Goal: Transaction & Acquisition: Obtain resource

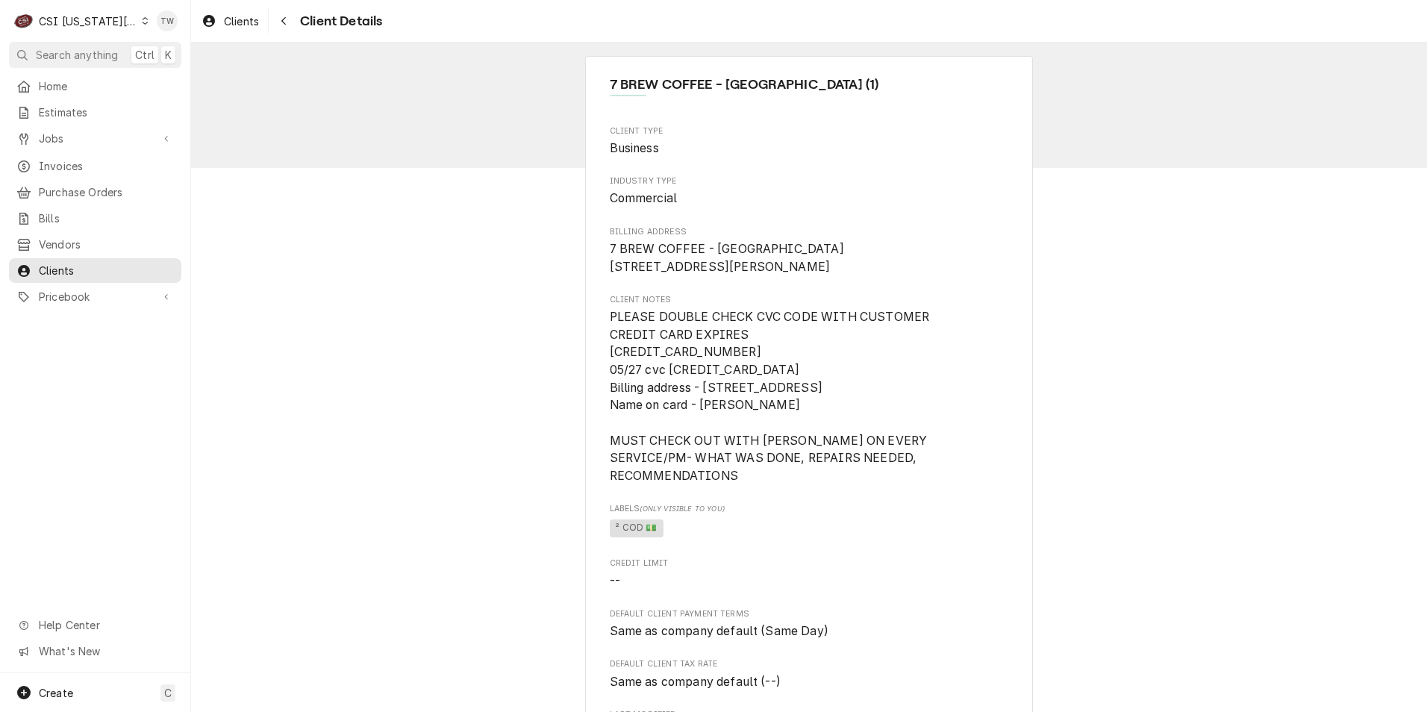
scroll to position [845, 0]
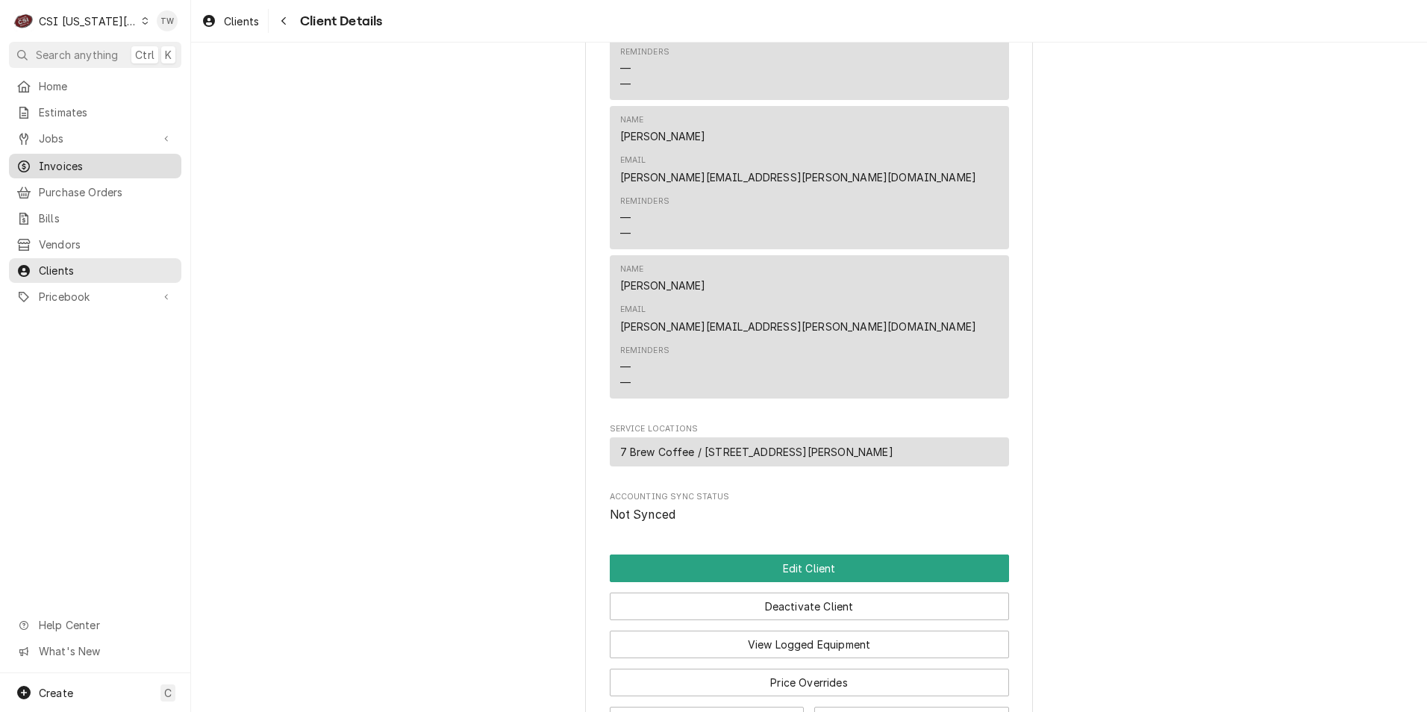
click at [60, 167] on span "Invoices" at bounding box center [106, 166] width 135 height 16
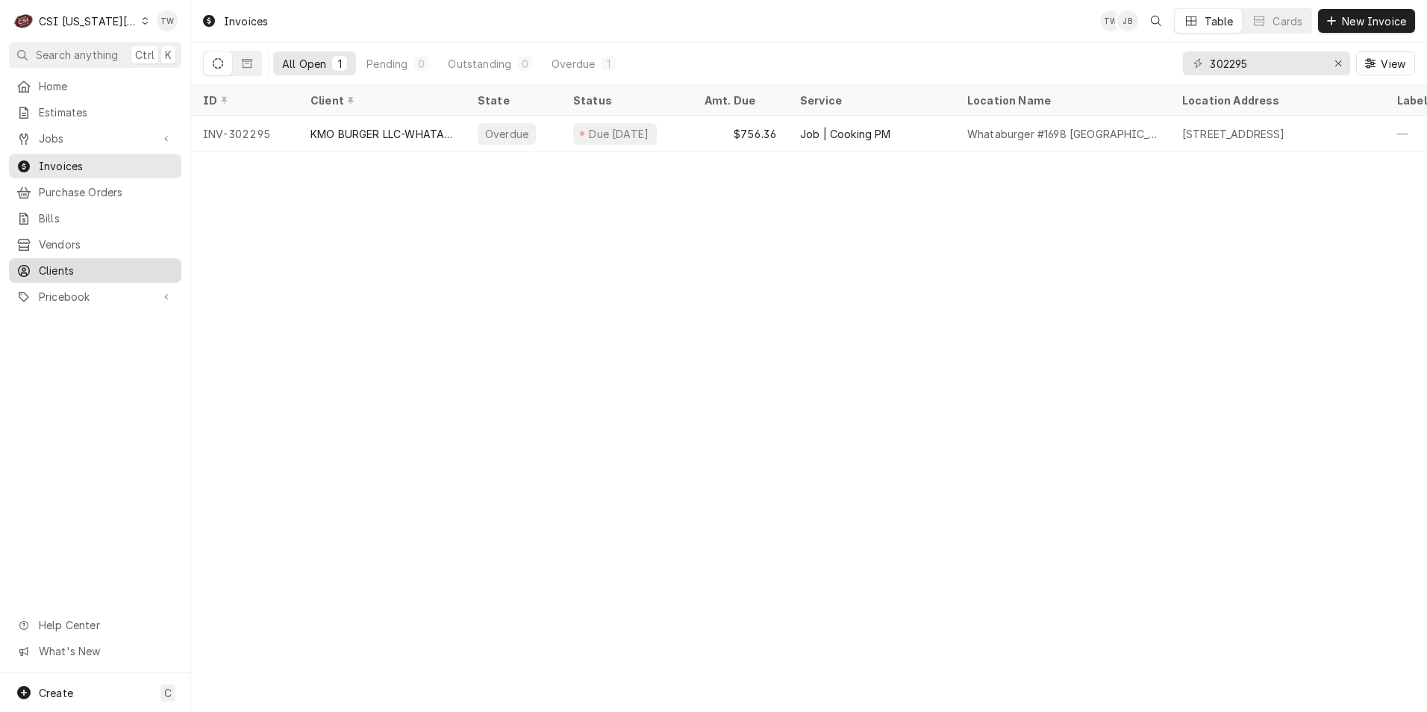
click at [69, 263] on span "Clients" at bounding box center [106, 271] width 135 height 16
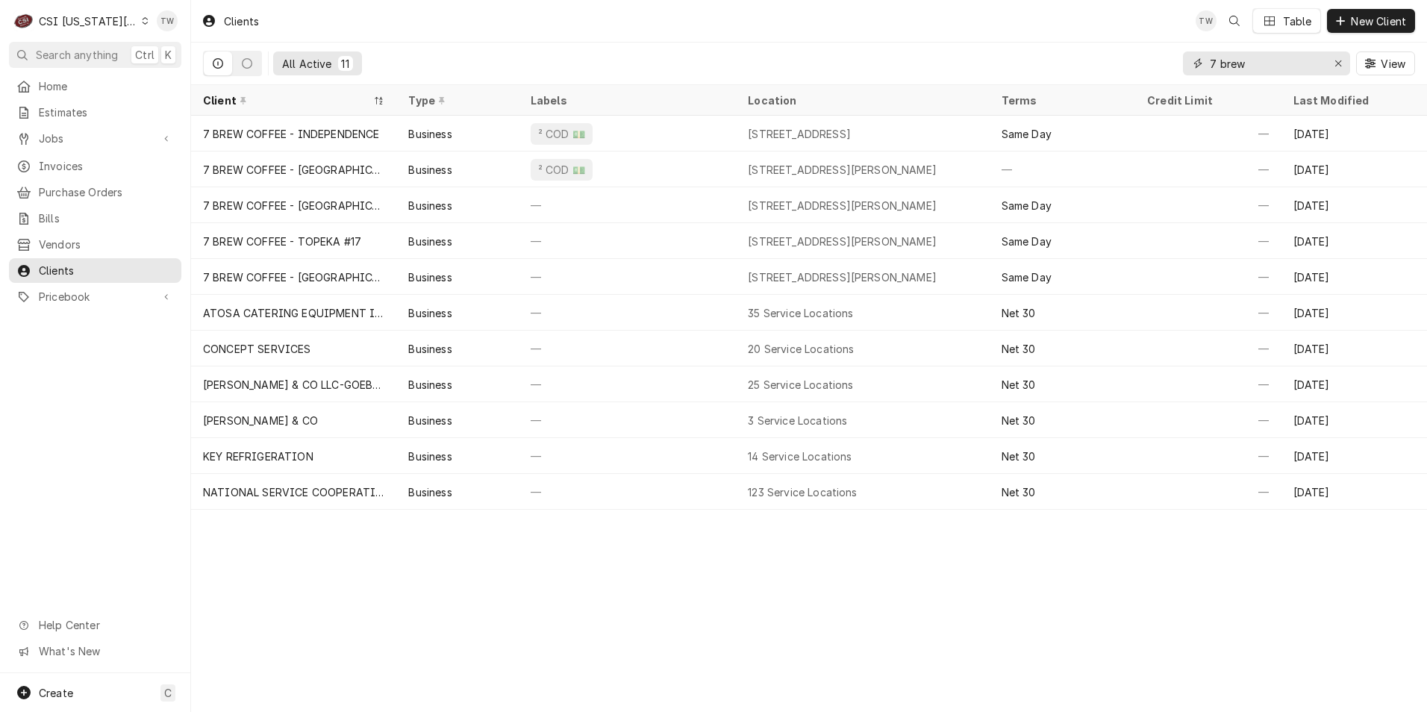
drag, startPoint x: 1251, startPoint y: 62, endPoint x: 1120, endPoint y: 66, distance: 130.6
click at [1120, 66] on div "All Active 11 7 brew View" at bounding box center [809, 64] width 1212 height 42
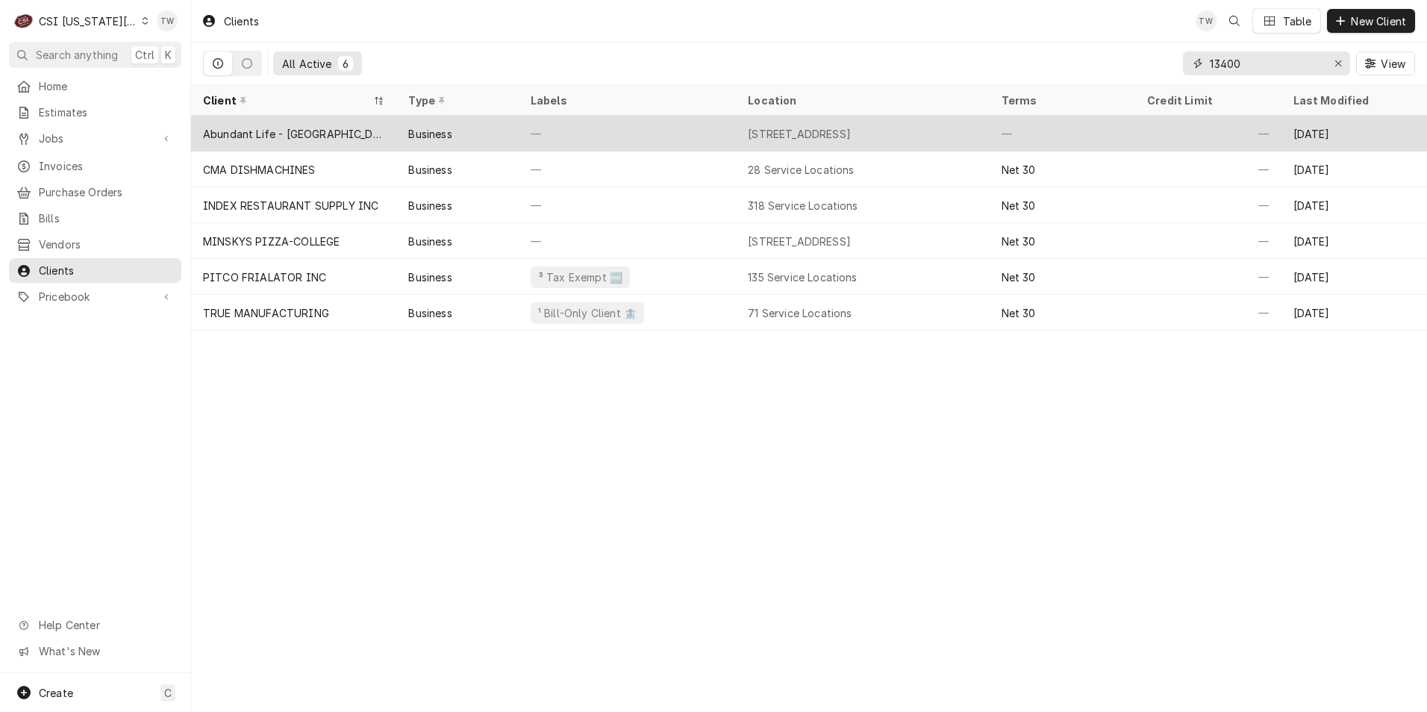
type input "13400"
click at [387, 138] on div "Abundant Life - [GEOGRAPHIC_DATA]" at bounding box center [293, 134] width 205 height 36
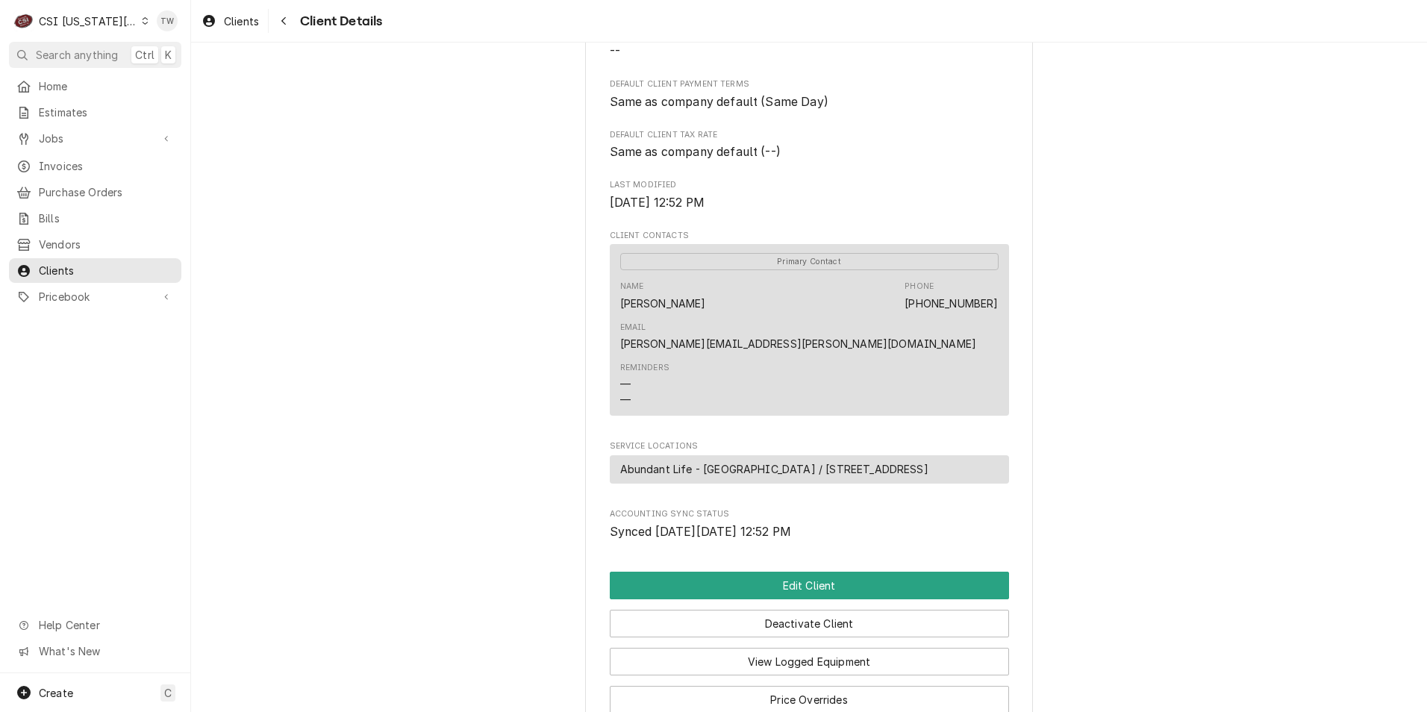
scroll to position [434, 0]
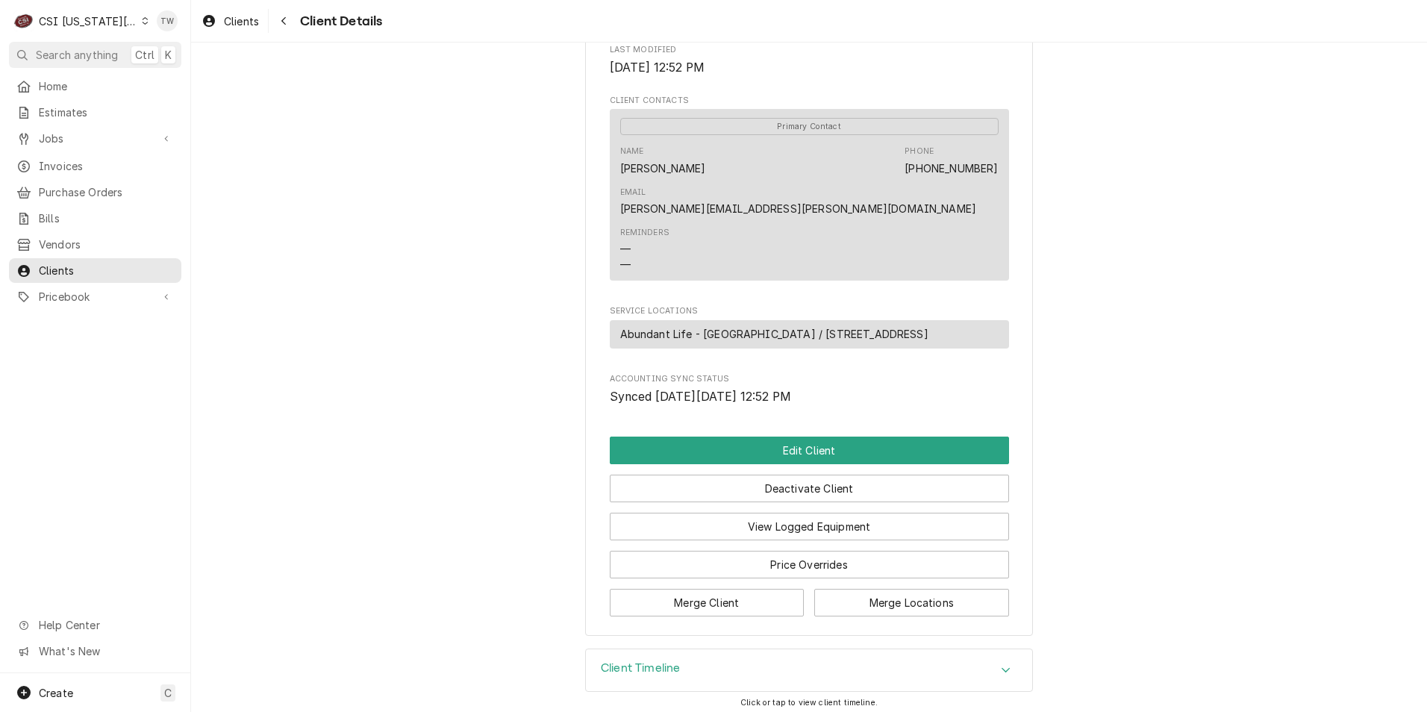
click at [707, 657] on div "Client Timeline" at bounding box center [809, 670] width 446 height 42
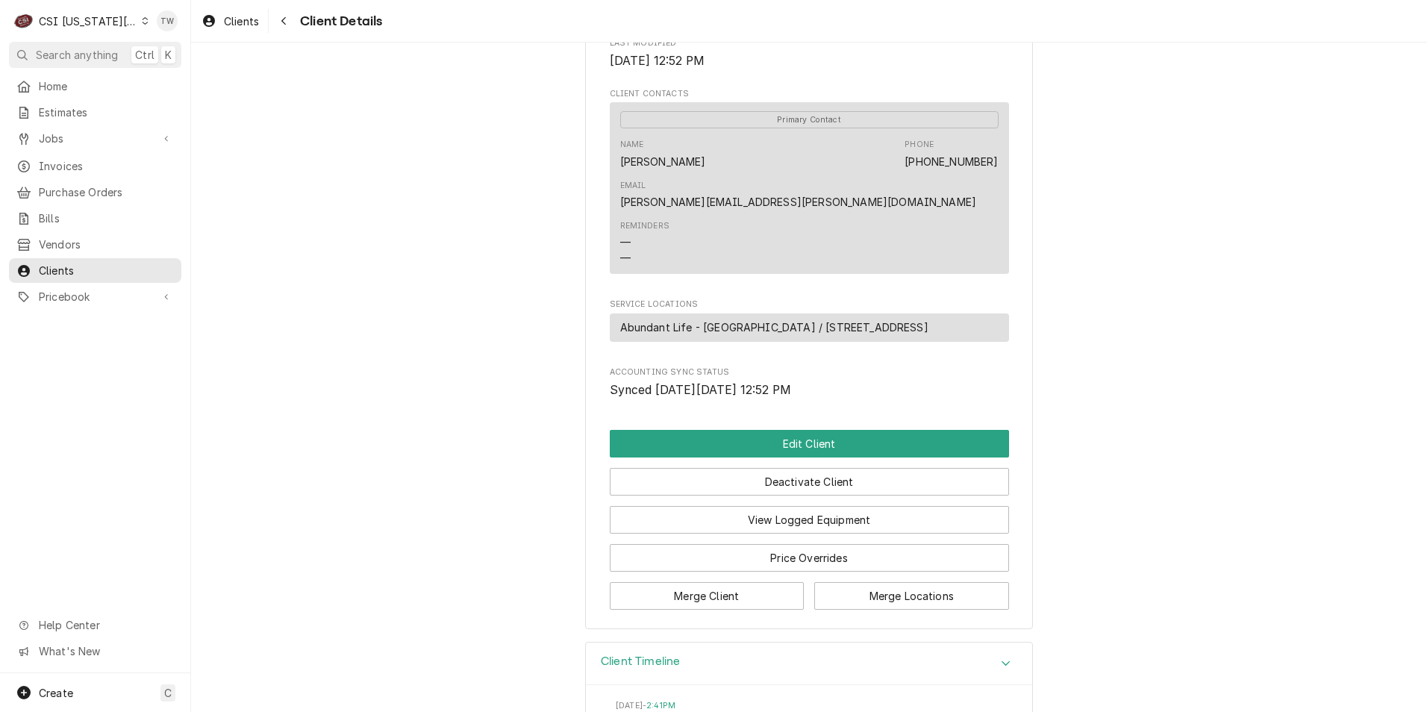
scroll to position [67, 0]
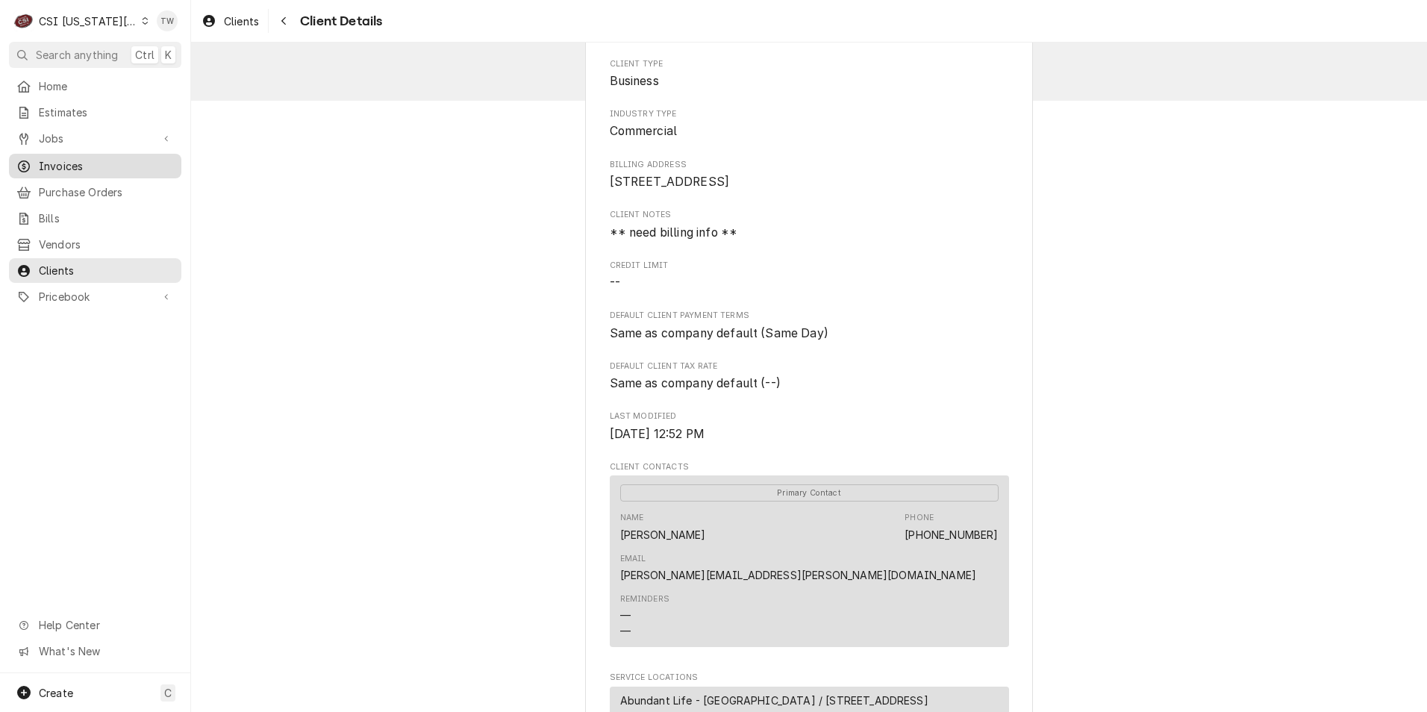
click at [78, 158] on span "Invoices" at bounding box center [106, 166] width 135 height 16
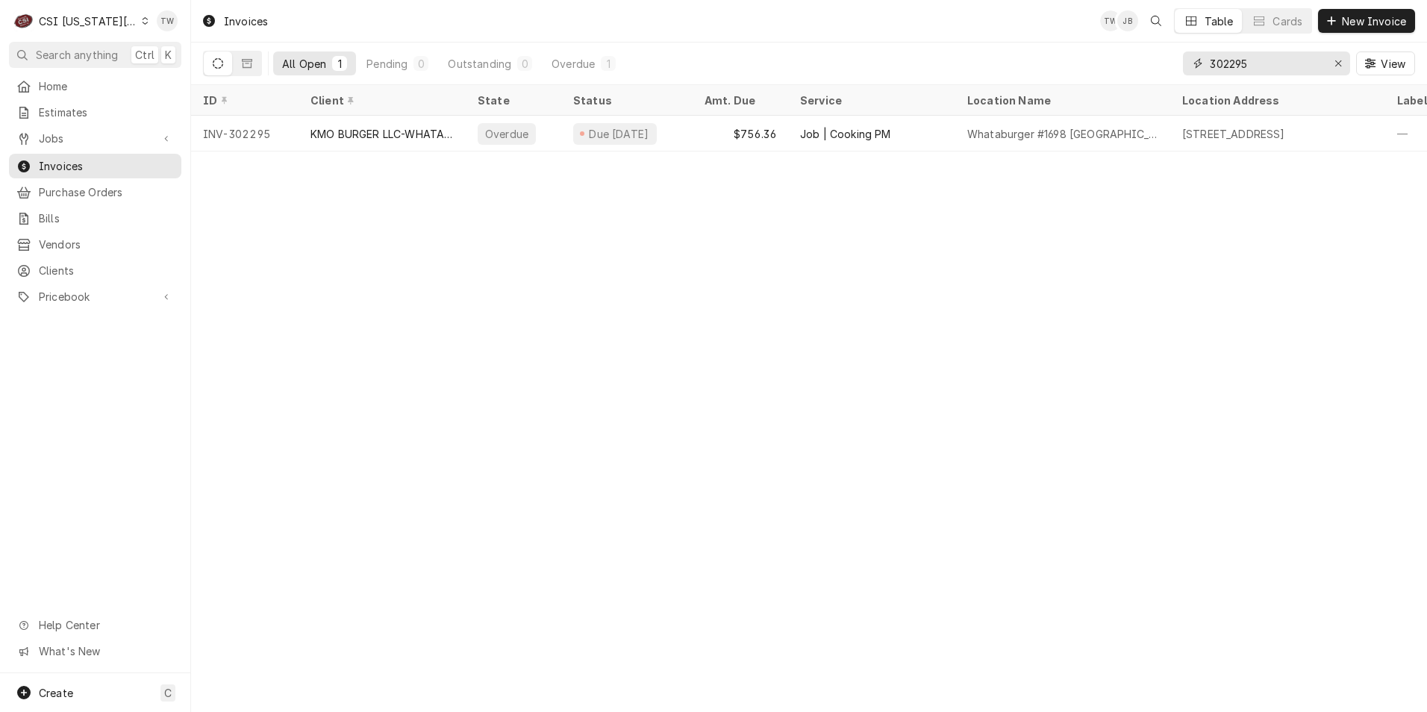
drag, startPoint x: 1258, startPoint y: 59, endPoint x: 1078, endPoint y: 49, distance: 180.1
click at [1080, 50] on div "All Open 1 Pending 0 Outstanding 0 Overdue 1 302295 View" at bounding box center [809, 64] width 1212 height 42
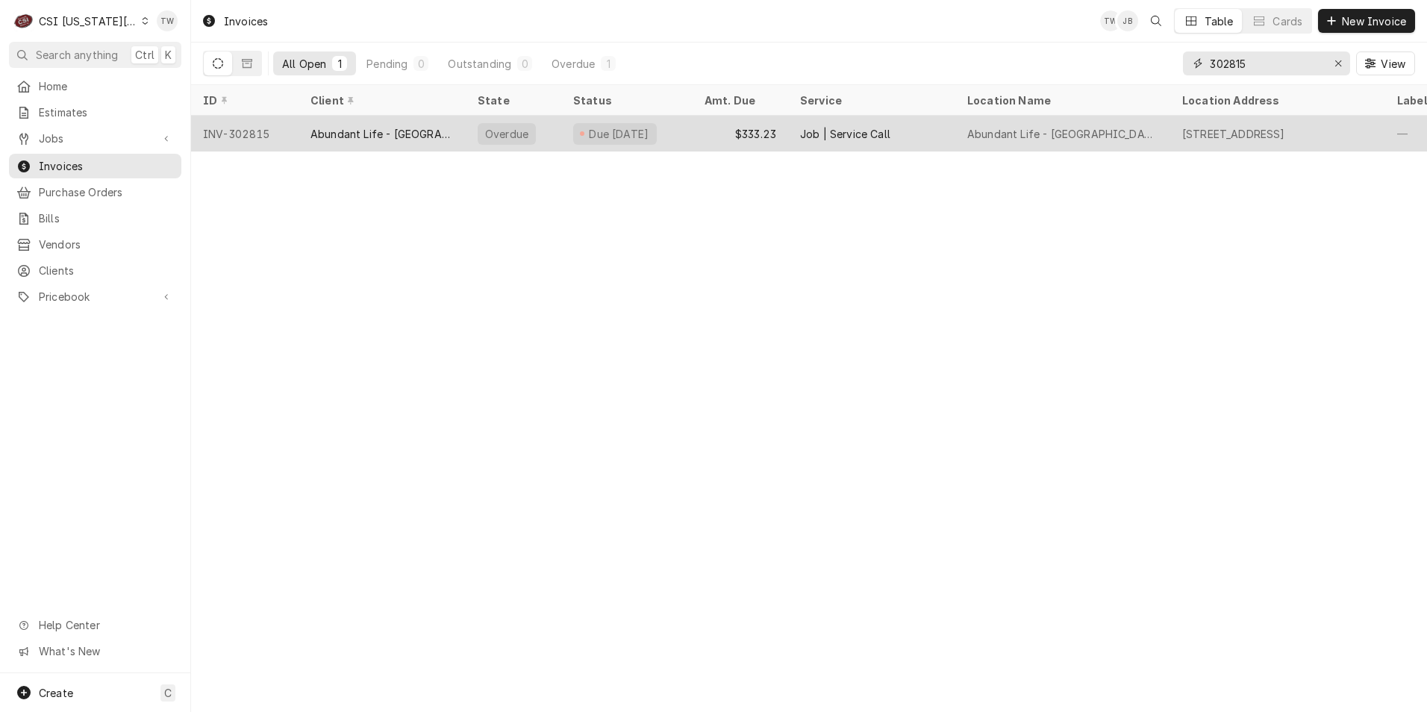
type input "302815"
click at [382, 135] on div "Abundant Life - [GEOGRAPHIC_DATA]" at bounding box center [381, 134] width 143 height 16
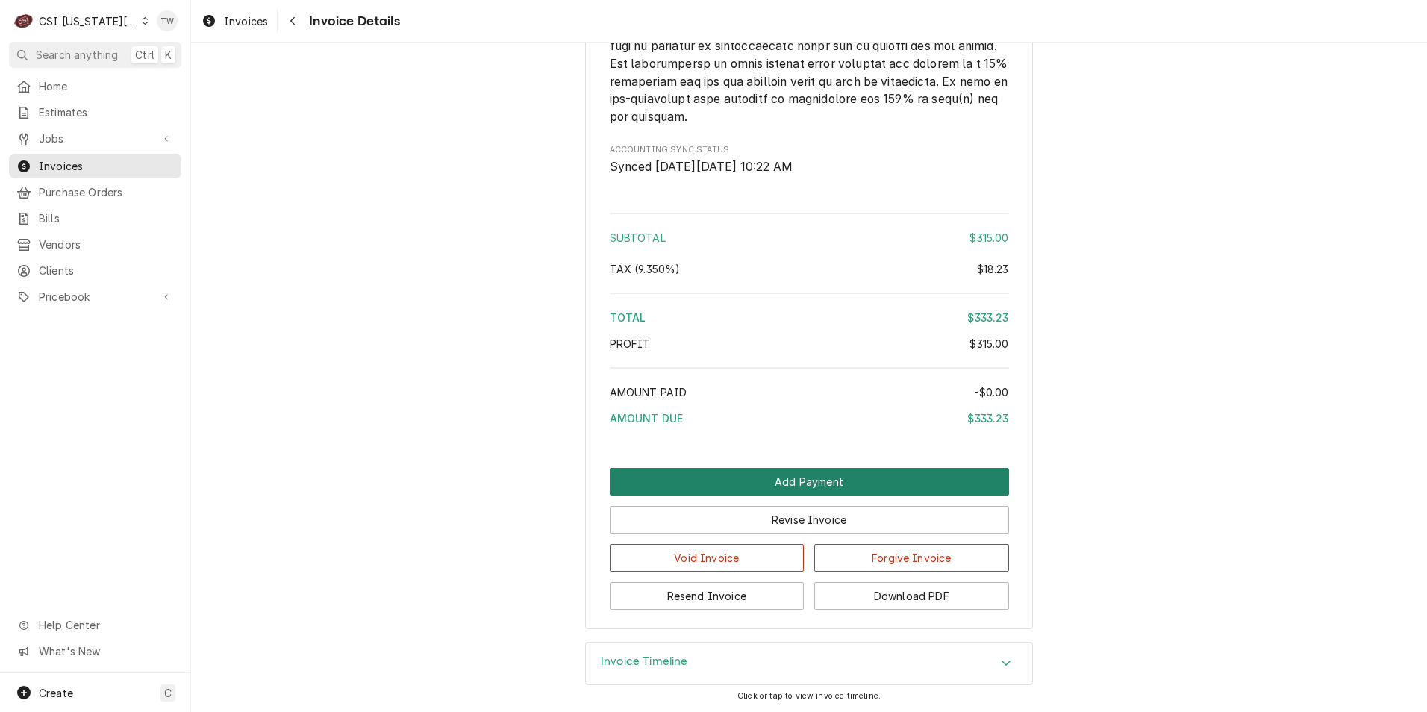
scroll to position [2303, 0]
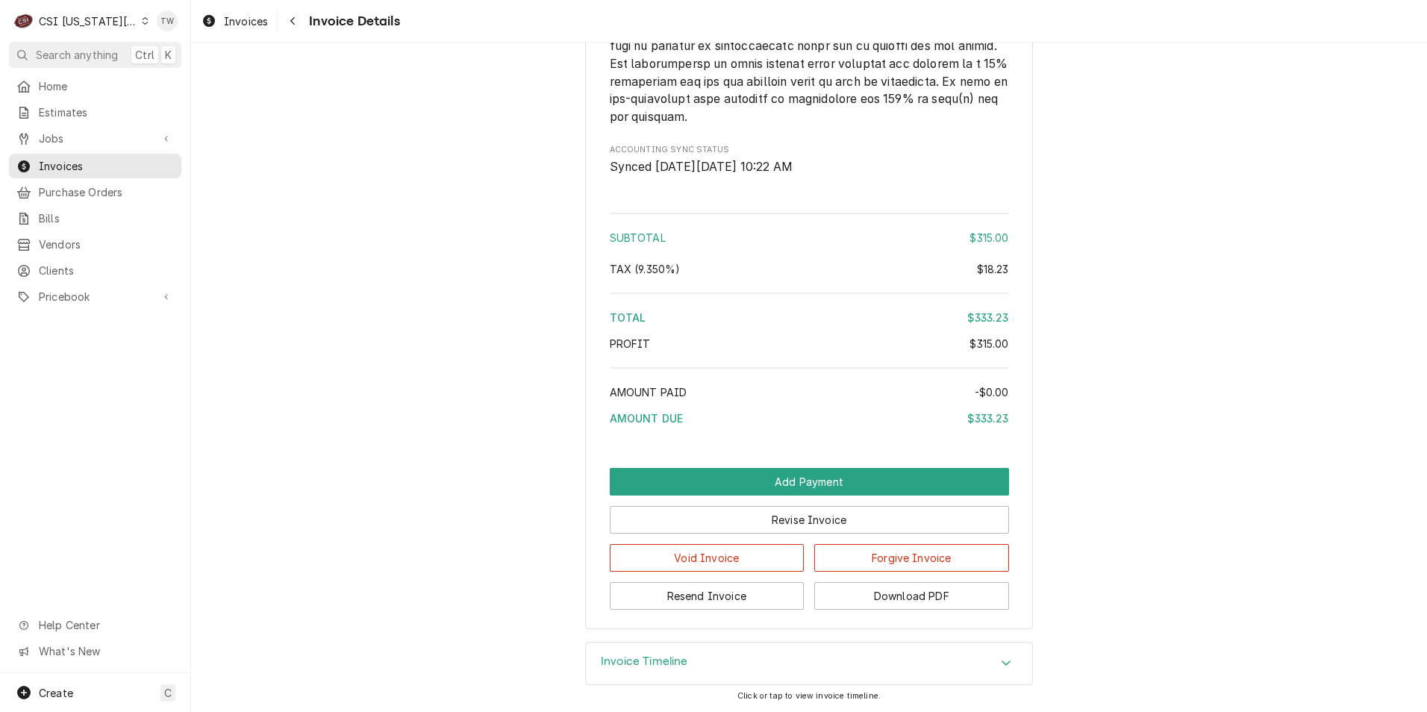
click at [683, 662] on h3 "Invoice Timeline" at bounding box center [644, 661] width 87 height 14
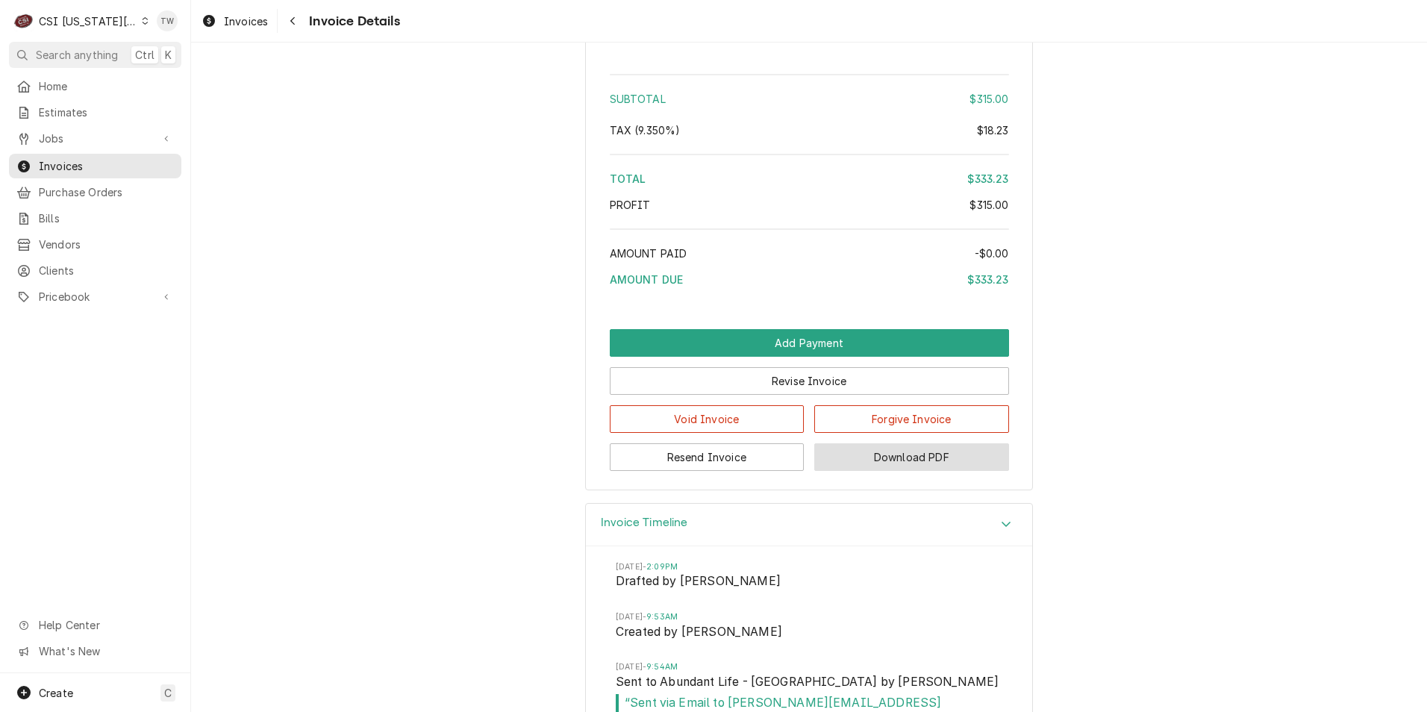
scroll to position [2476, 0]
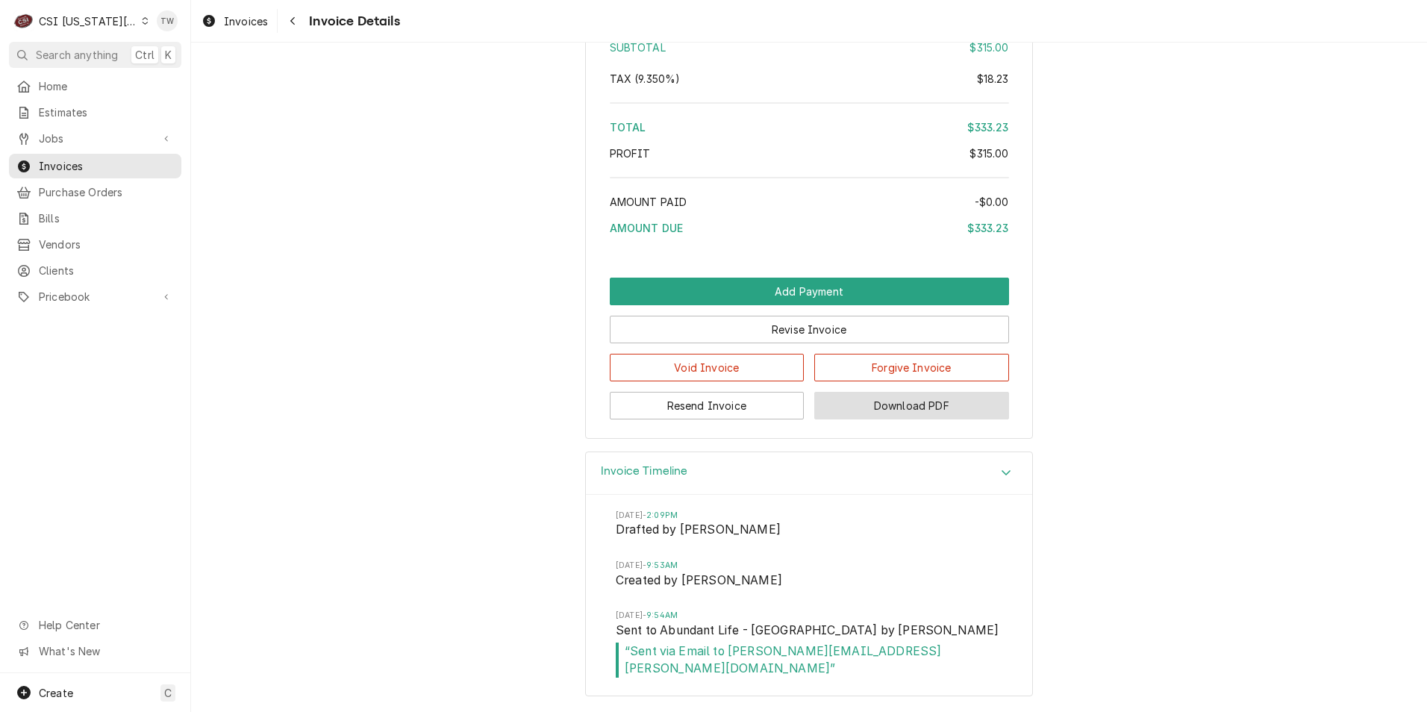
click at [900, 419] on button "Download PDF" at bounding box center [911, 406] width 195 height 28
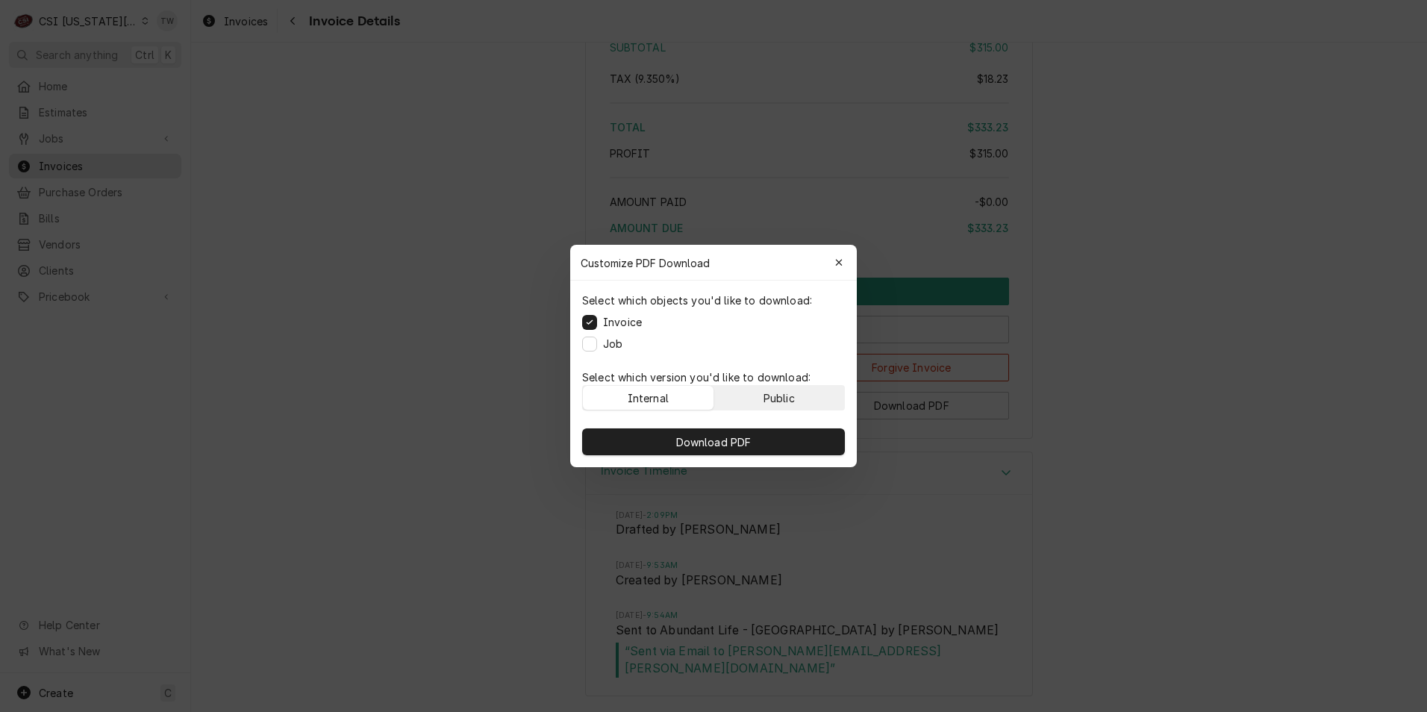
click at [795, 395] on div "Public" at bounding box center [778, 398] width 31 height 16
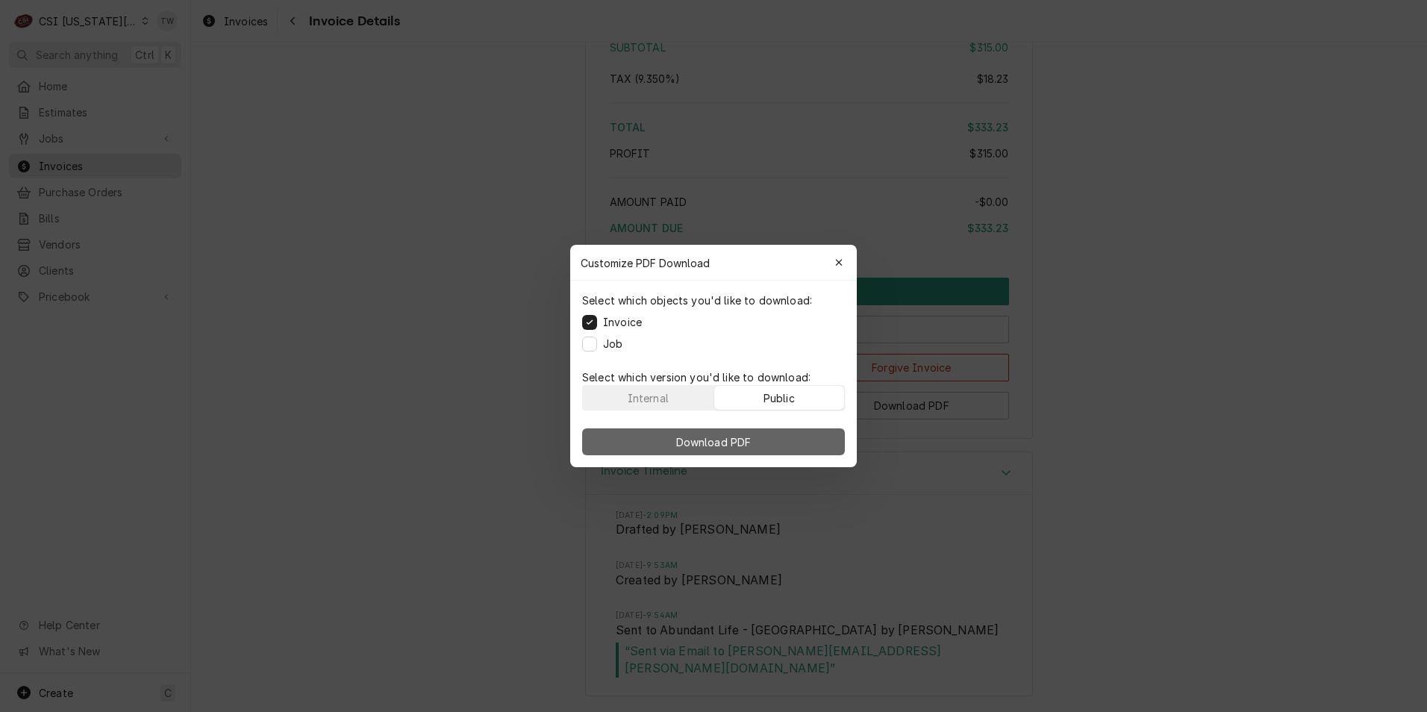
click at [786, 438] on button "Download PDF" at bounding box center [713, 441] width 263 height 27
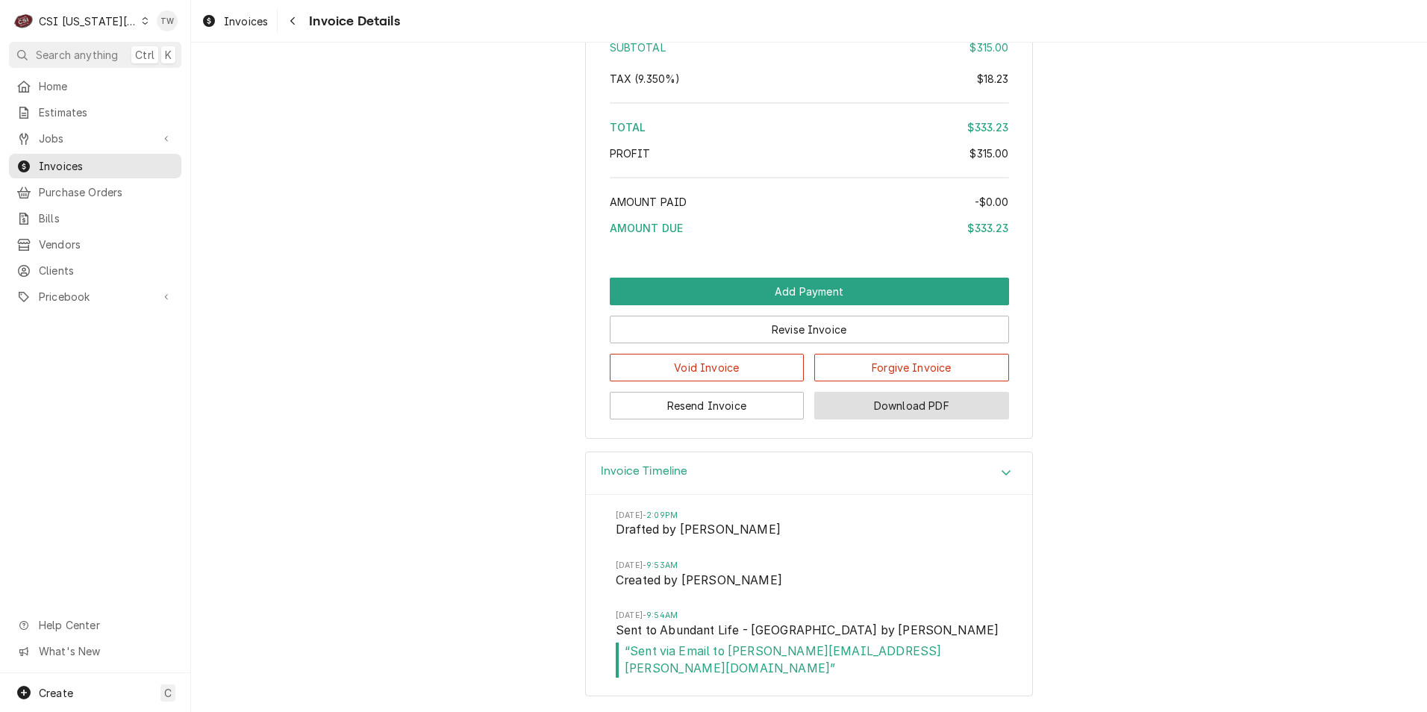
click at [929, 419] on button "Download PDF" at bounding box center [911, 406] width 195 height 28
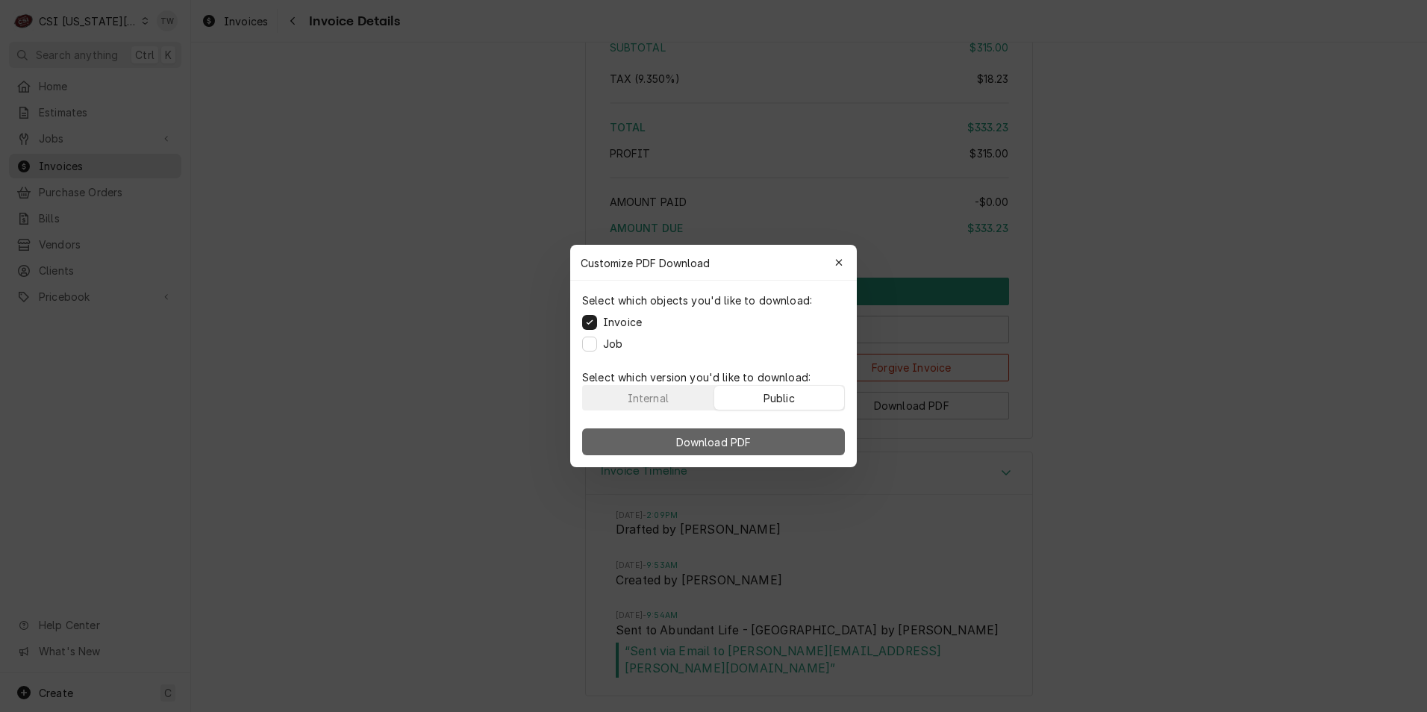
click at [716, 442] on span "Download PDF" at bounding box center [713, 442] width 81 height 16
